Goal: Go to known website: Access a specific website the user already knows

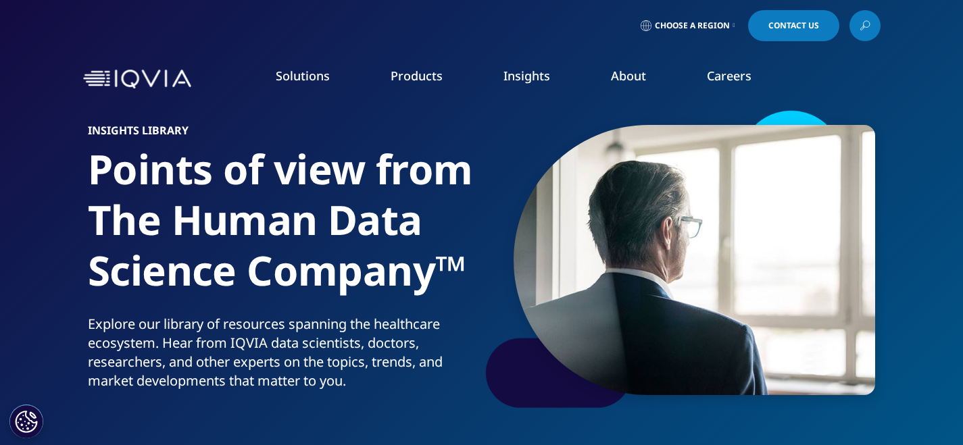
click at [109, 78] on img at bounding box center [137, 80] width 108 height 20
